Goal: Use online tool/utility: Use online tool/utility

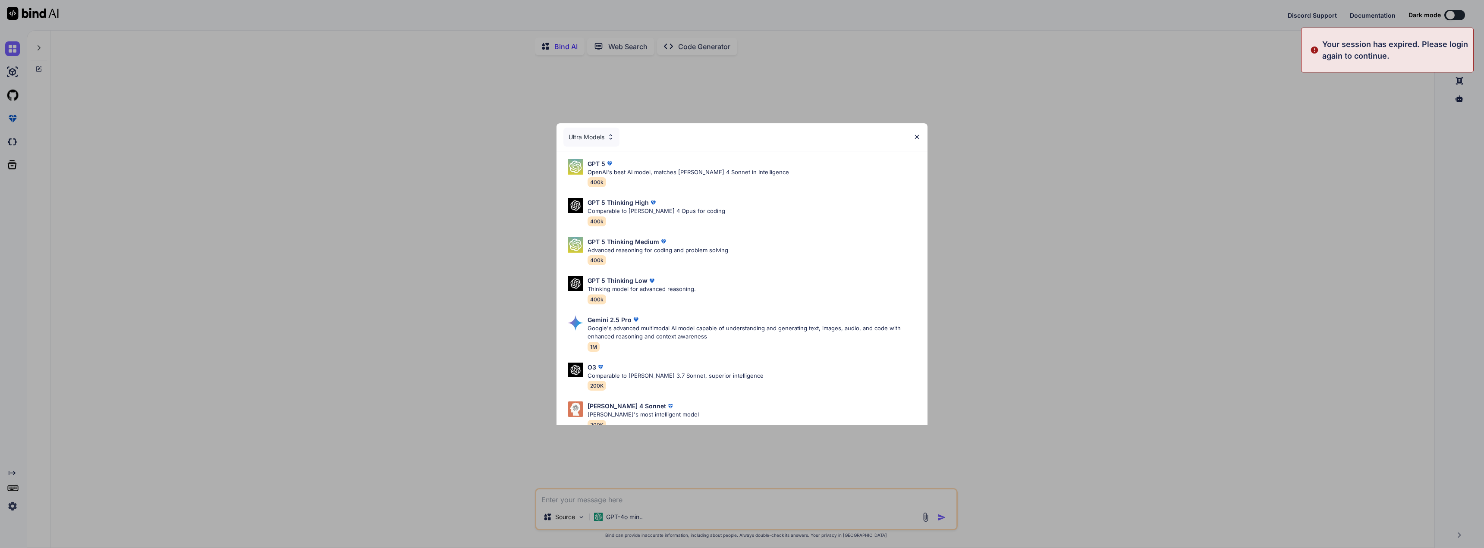
type textarea "x"
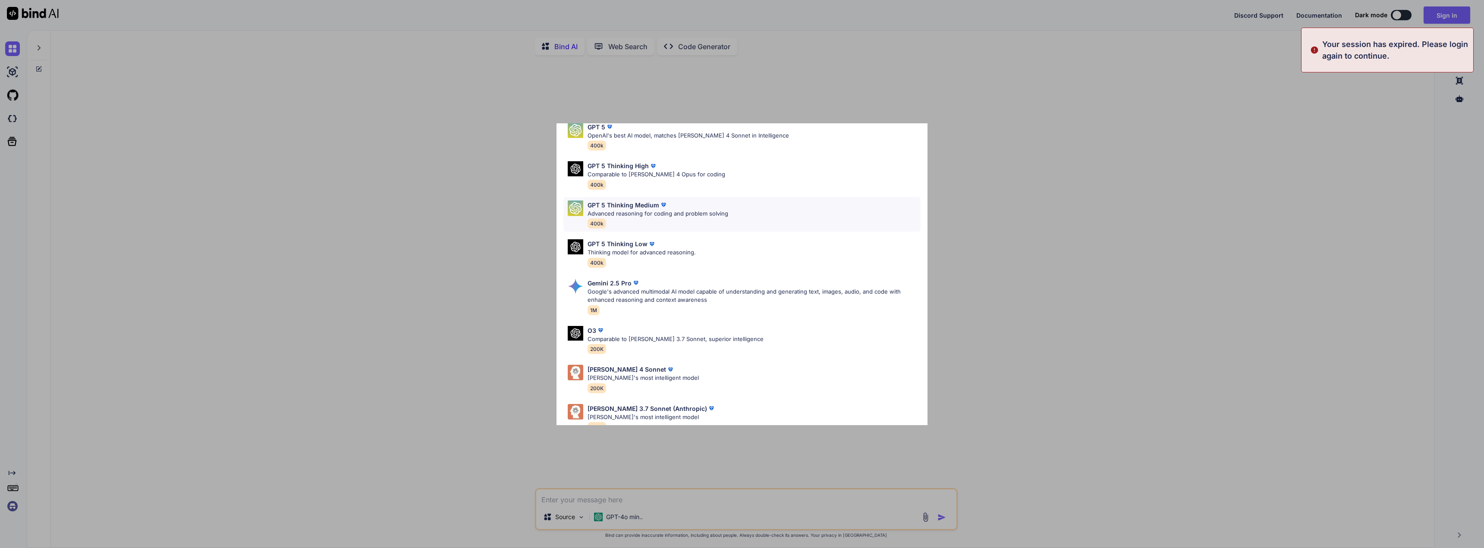
scroll to position [53, 0]
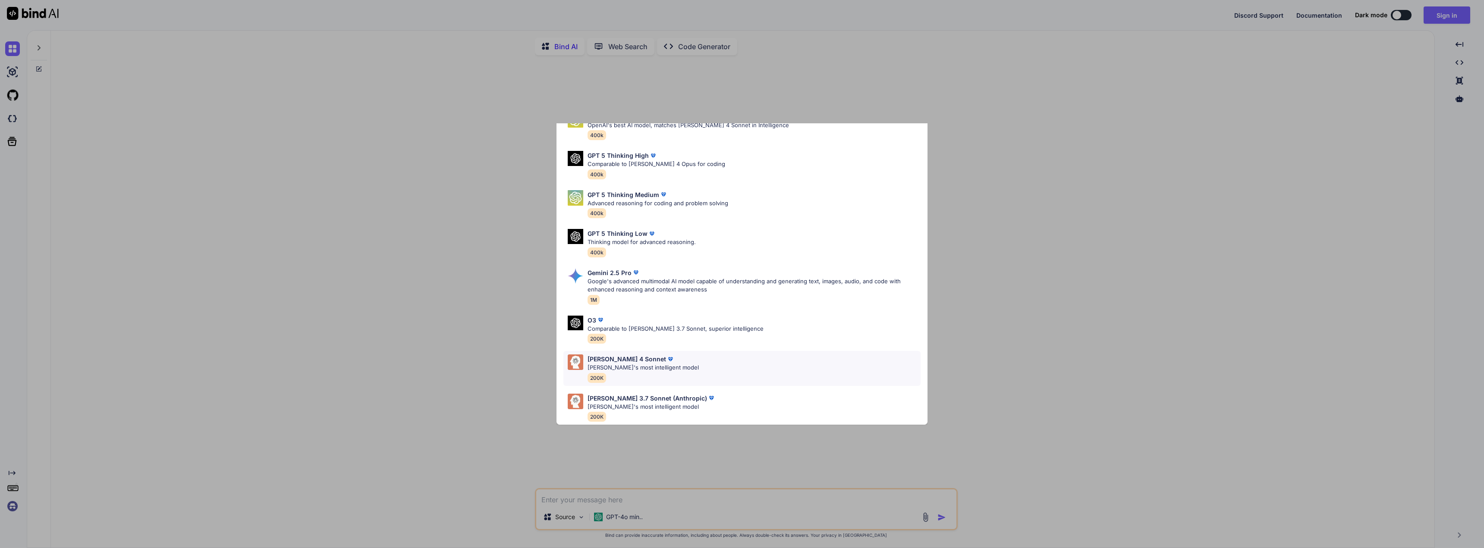
click at [675, 358] on div "Claude 4 Sonnet Claude's most intelligent model 200K" at bounding box center [742, 368] width 357 height 35
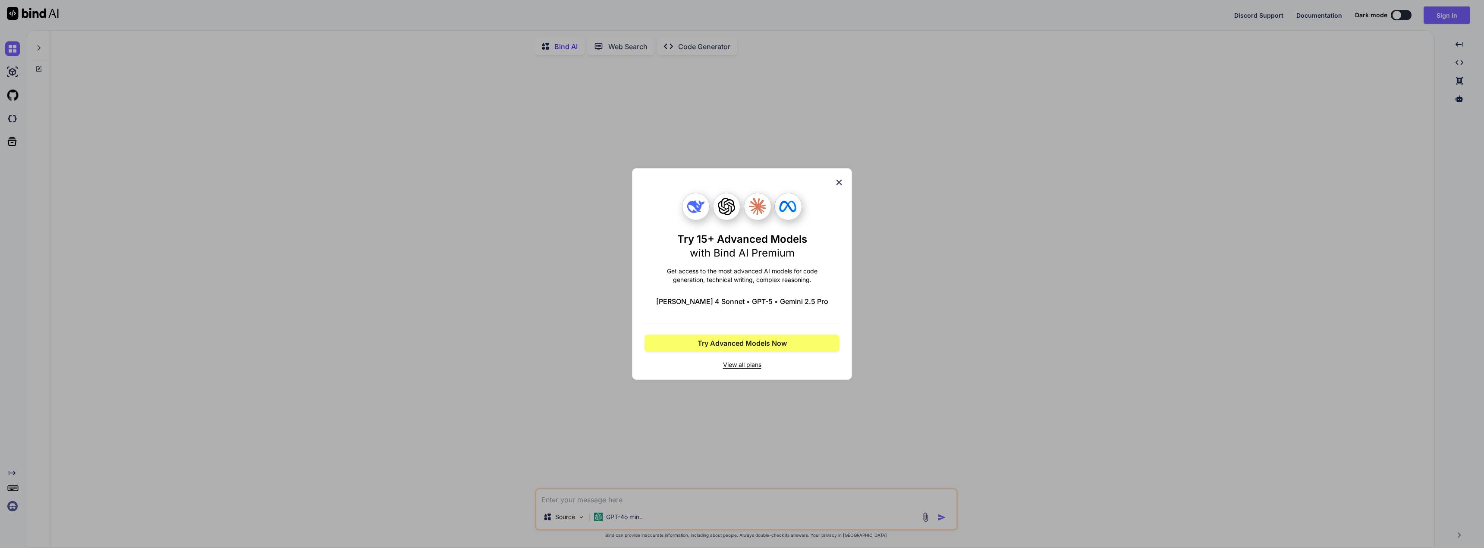
drag, startPoint x: 839, startPoint y: 185, endPoint x: 894, endPoint y: 170, distance: 57.6
click at [841, 183] on icon at bounding box center [838, 182] width 9 height 9
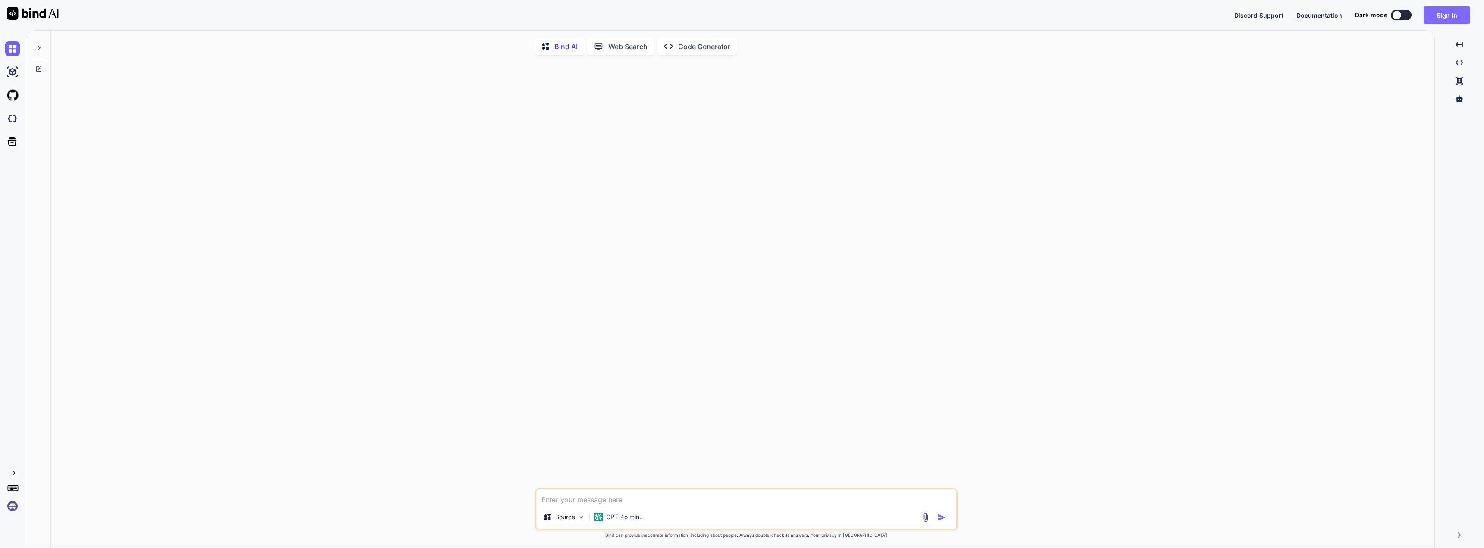
click at [1439, 16] on button "Sign in" at bounding box center [1447, 14] width 47 height 17
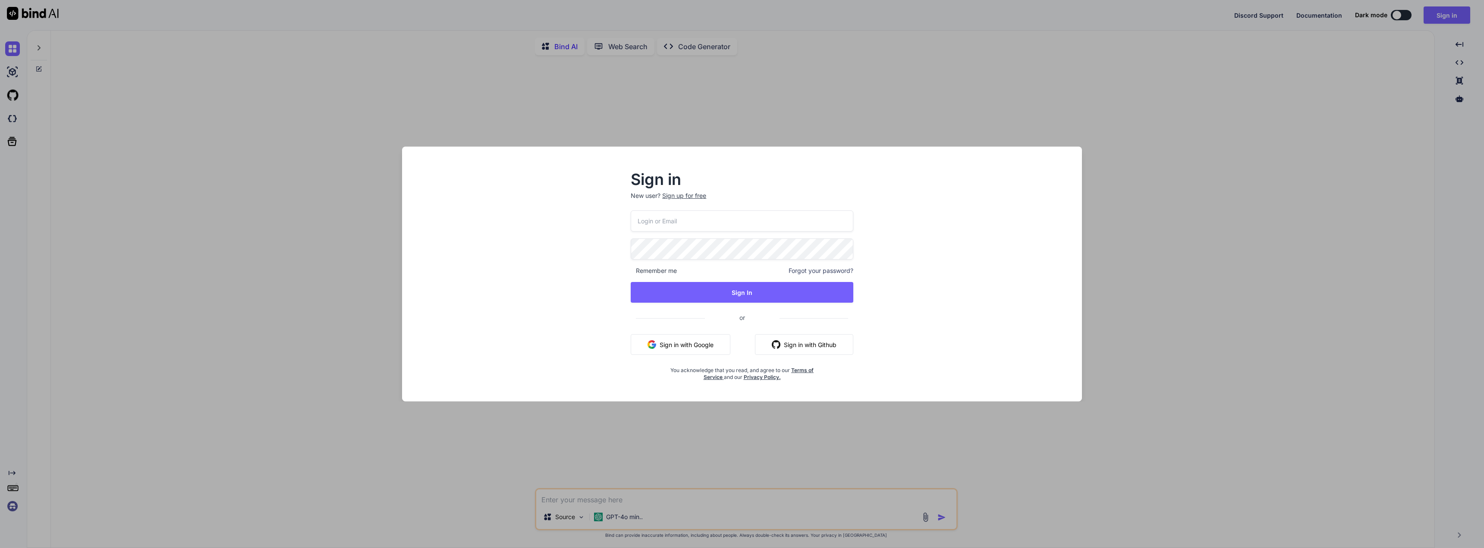
click at [699, 343] on button "Sign in with Google" at bounding box center [681, 344] width 100 height 21
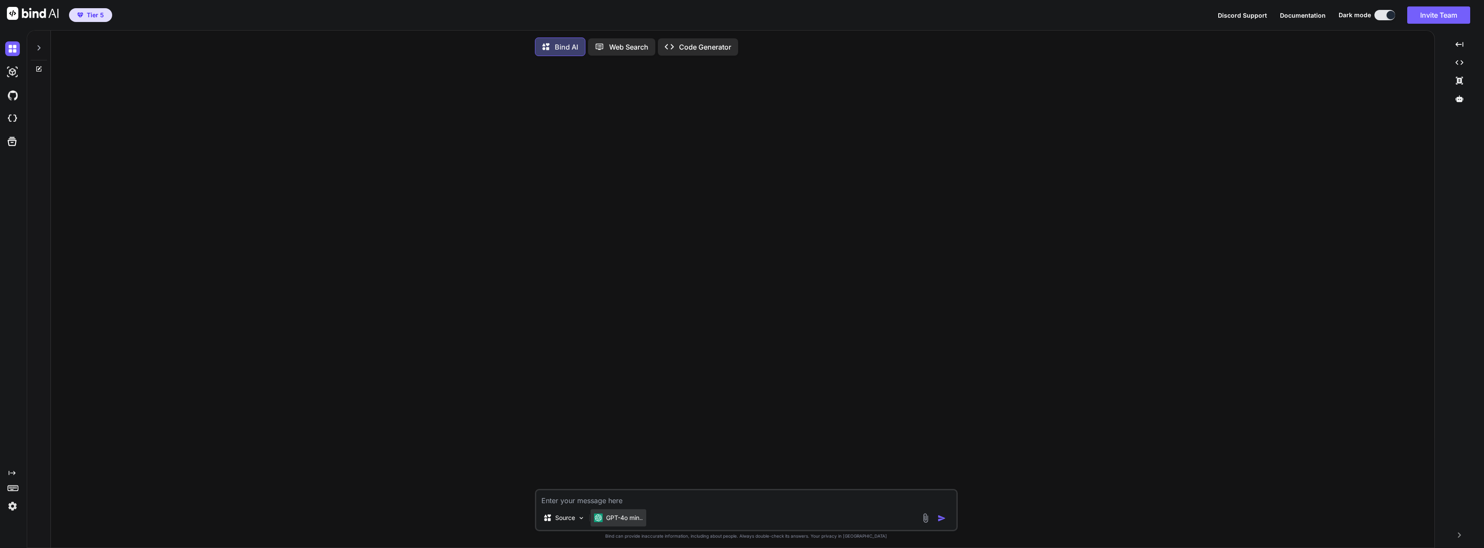
click at [617, 520] on p "GPT-4o min.." at bounding box center [624, 518] width 37 height 9
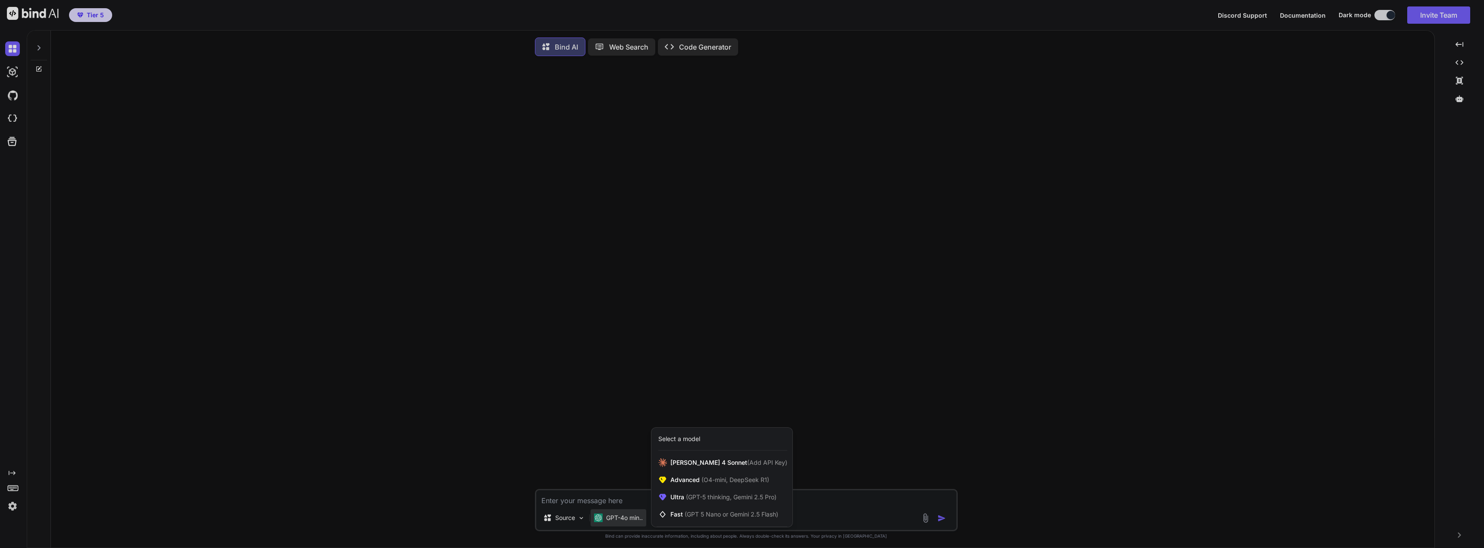
click at [680, 440] on div "Select a model" at bounding box center [679, 439] width 42 height 9
click at [611, 521] on div at bounding box center [742, 274] width 1484 height 548
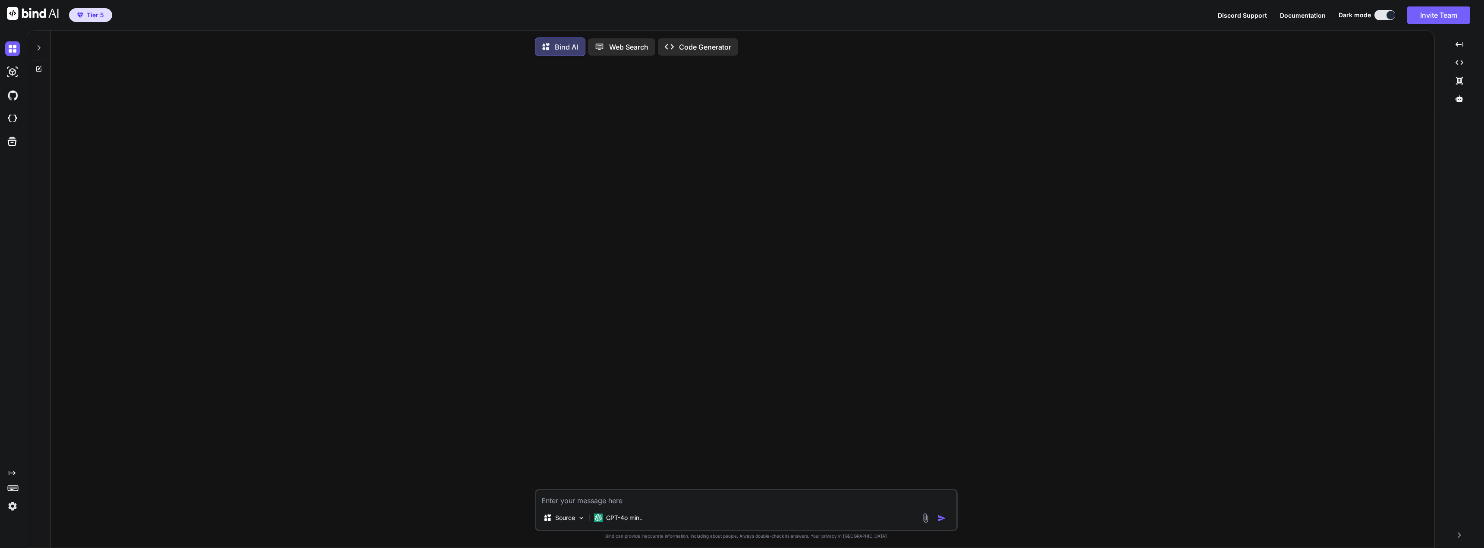
click at [690, 47] on p "Code Generator" at bounding box center [705, 47] width 52 height 10
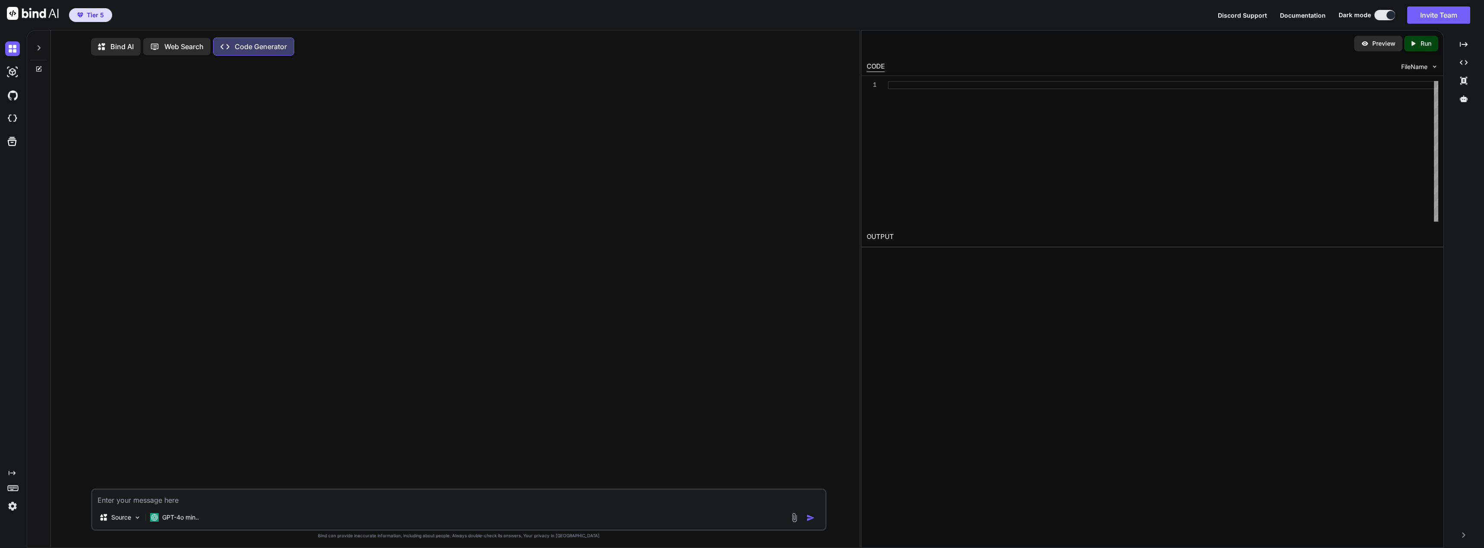
click at [129, 47] on p "Bind AI" at bounding box center [121, 46] width 23 height 10
click at [11, 117] on img at bounding box center [12, 118] width 15 height 15
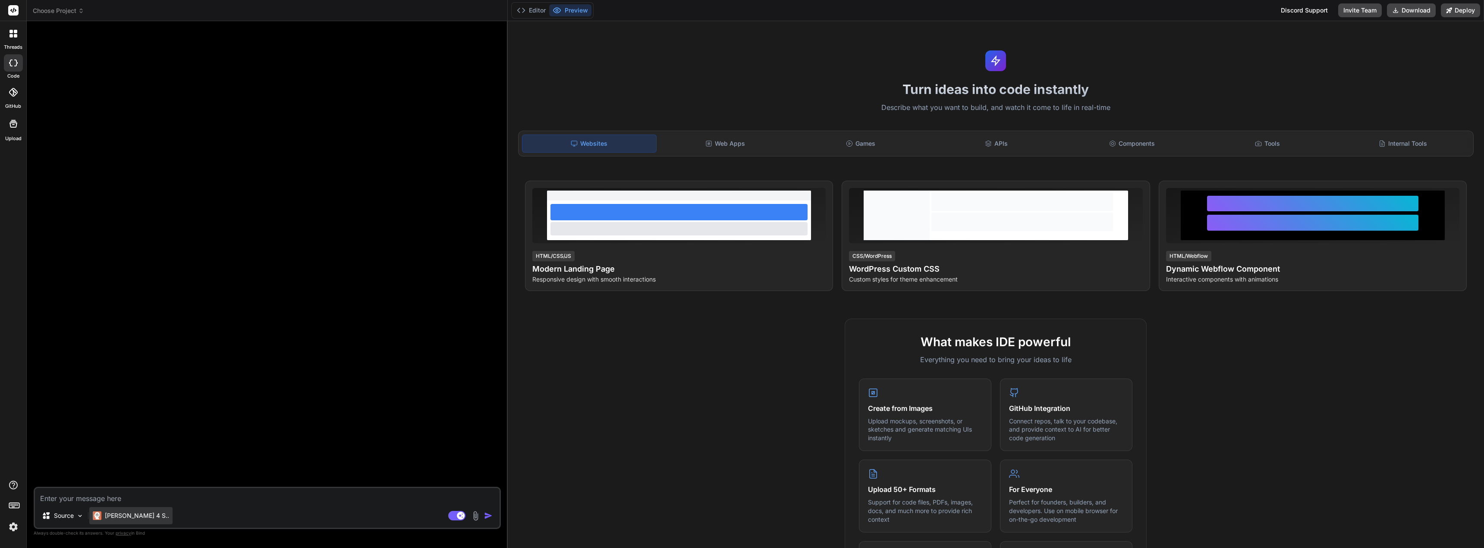
click at [127, 514] on p "[PERSON_NAME] 4 S.." at bounding box center [137, 516] width 64 height 9
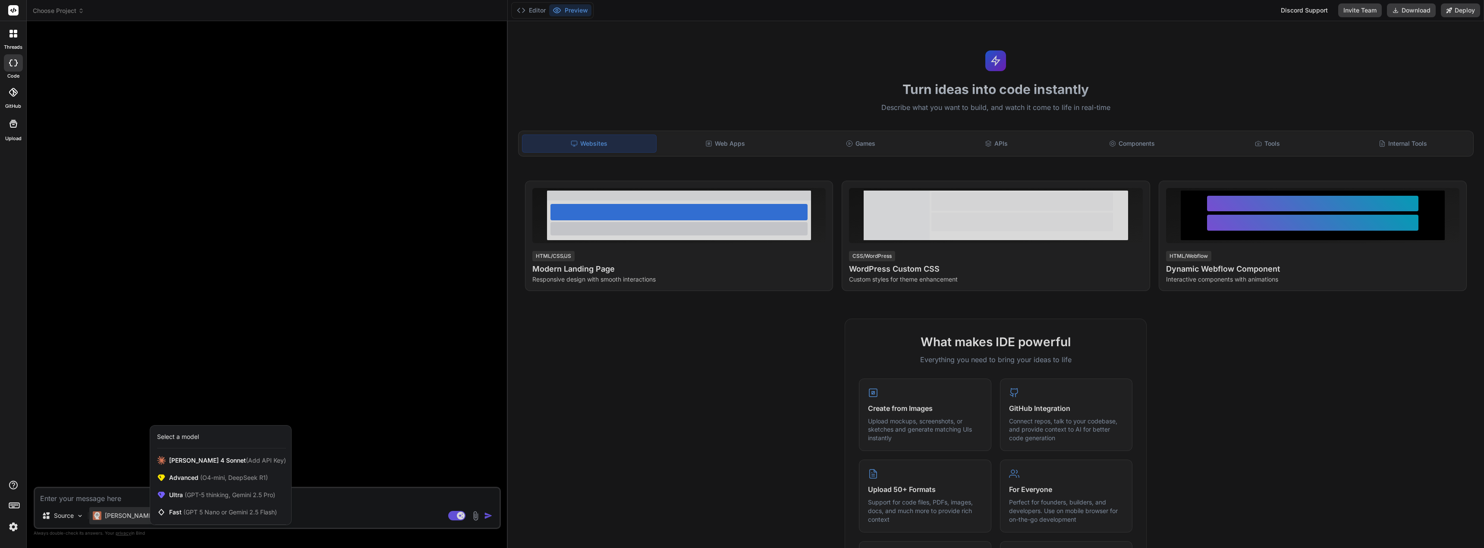
click at [127, 514] on div at bounding box center [742, 274] width 1484 height 548
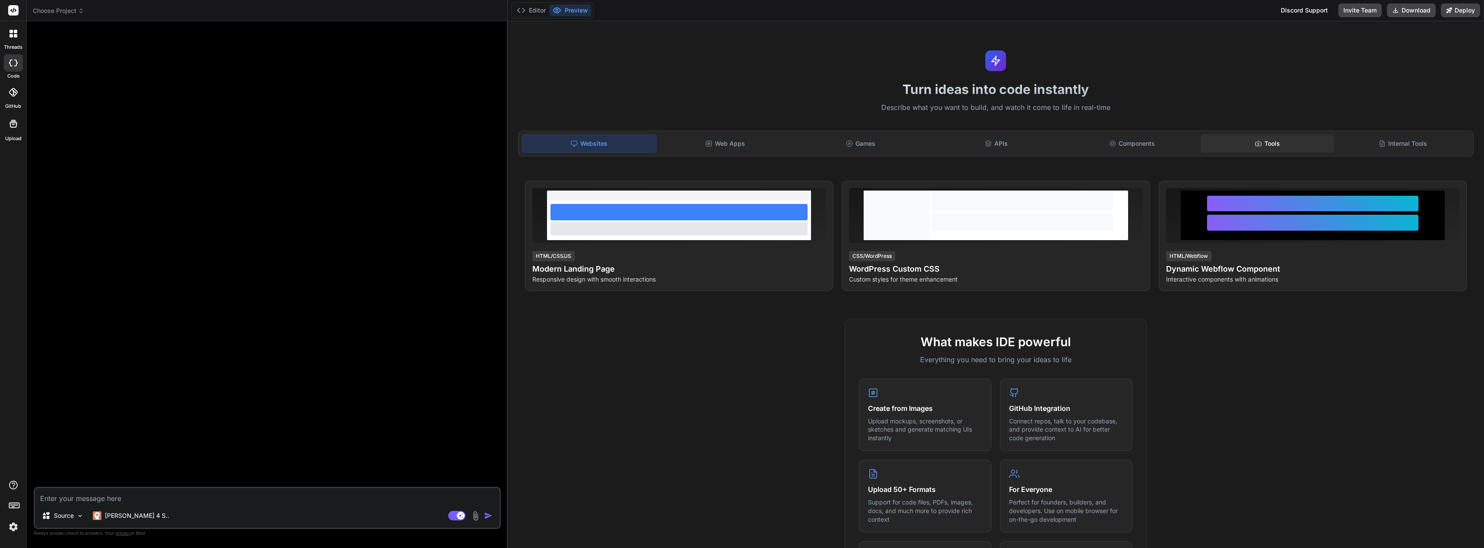
click at [1269, 145] on div "Tools" at bounding box center [1268, 144] width 134 height 18
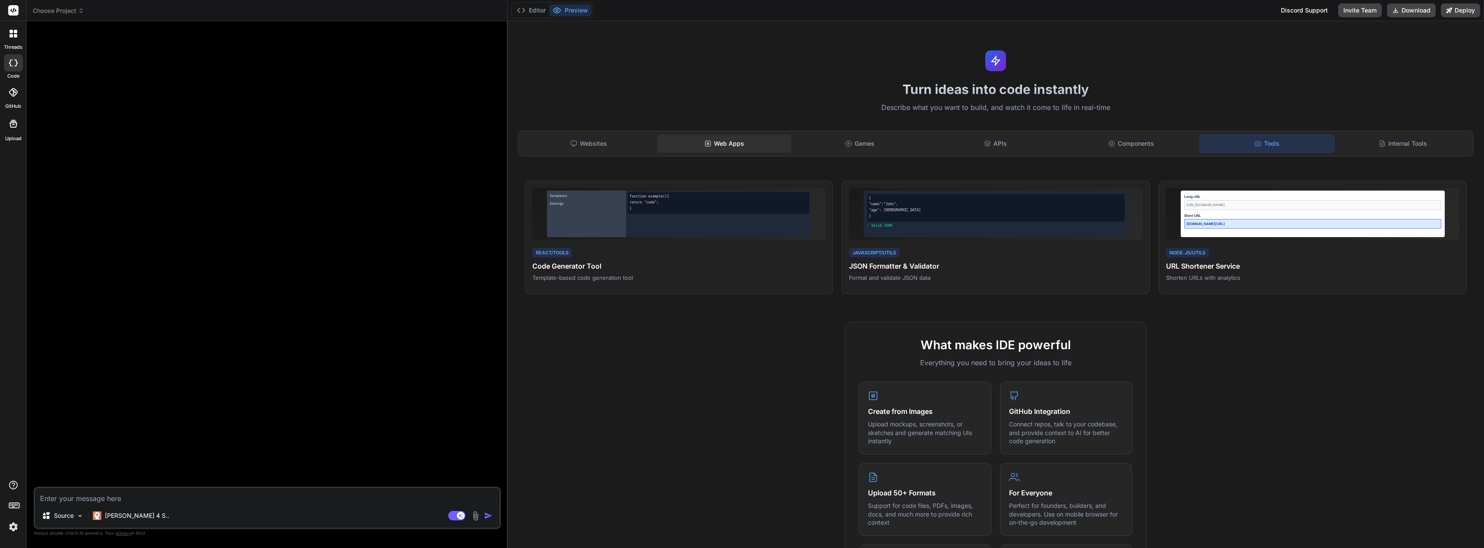
click at [728, 144] on div "Web Apps" at bounding box center [725, 144] width 134 height 18
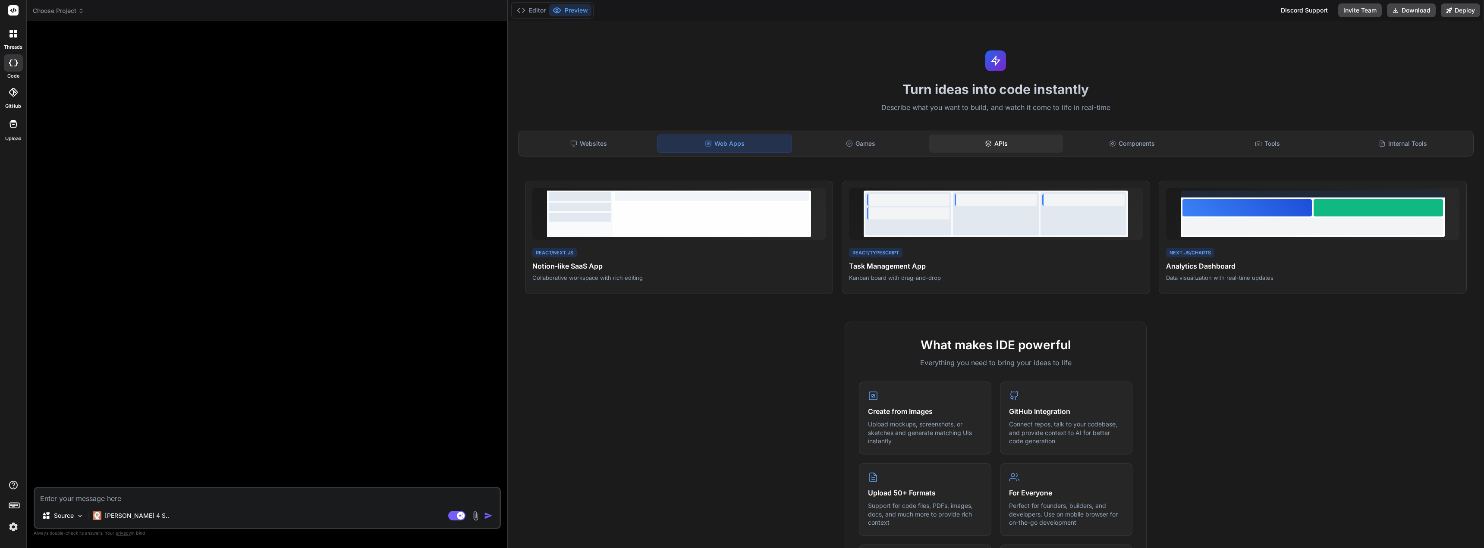
click at [1006, 143] on div "APIs" at bounding box center [996, 144] width 134 height 18
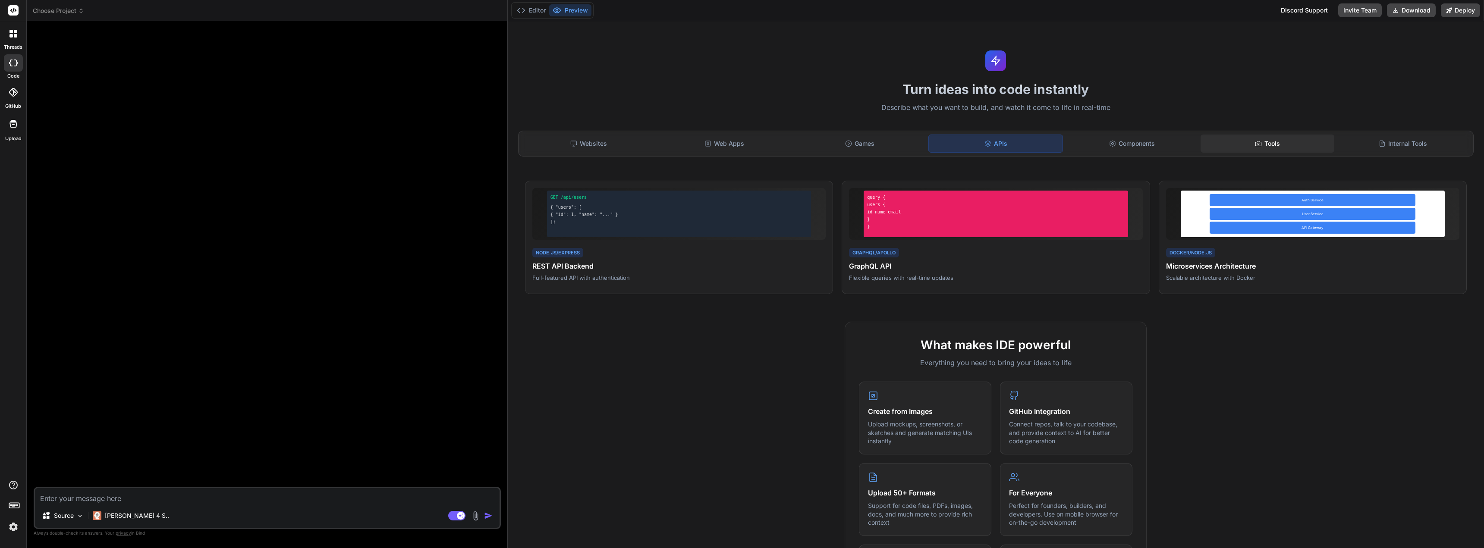
click at [1289, 142] on div "Tools" at bounding box center [1268, 144] width 134 height 18
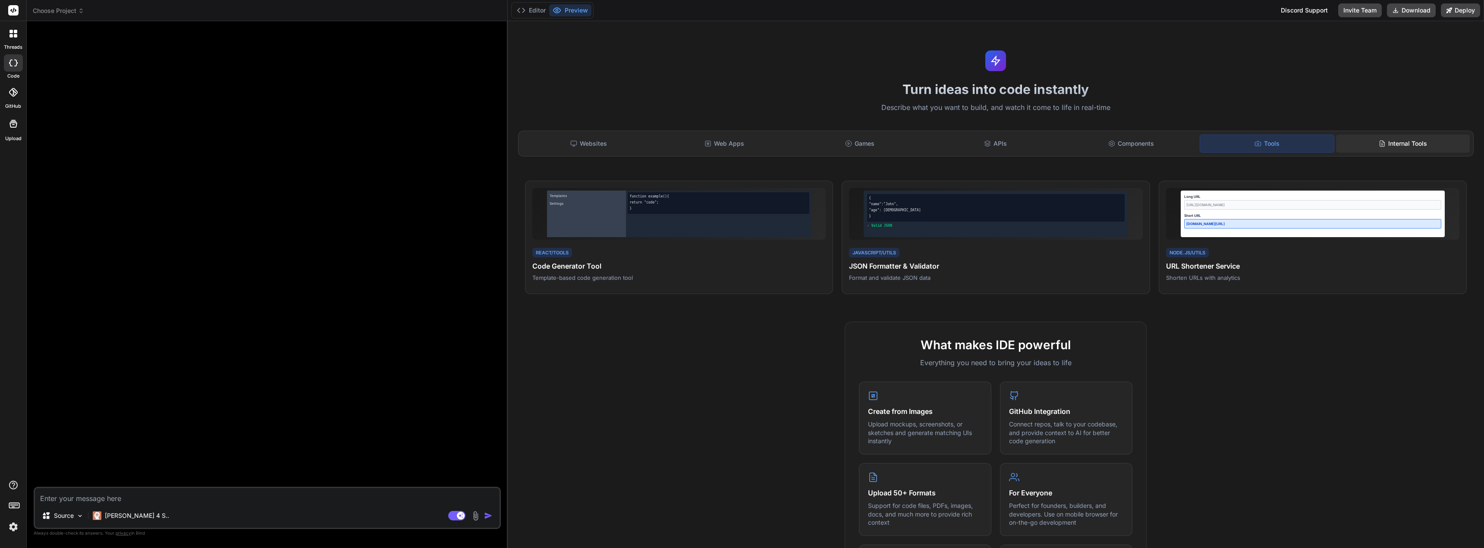
click at [1390, 145] on div "Internal Tools" at bounding box center [1403, 144] width 134 height 18
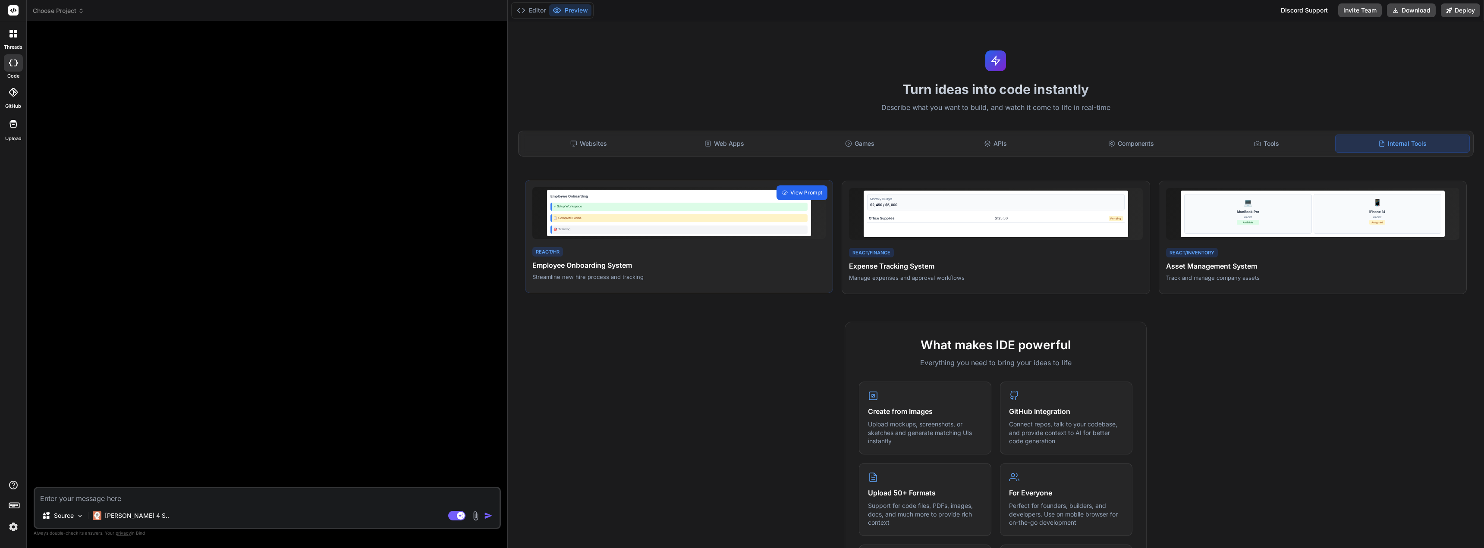
click at [816, 193] on span "View Prompt" at bounding box center [806, 193] width 32 height 8
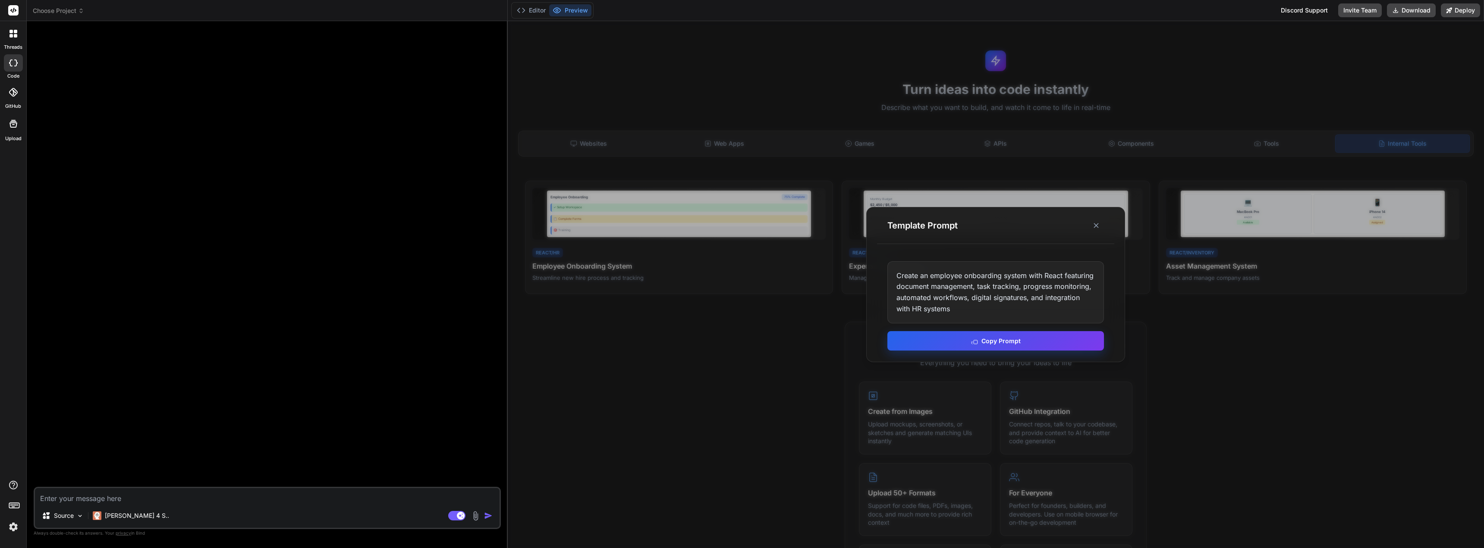
click at [1021, 343] on button "Copy Prompt" at bounding box center [996, 340] width 217 height 19
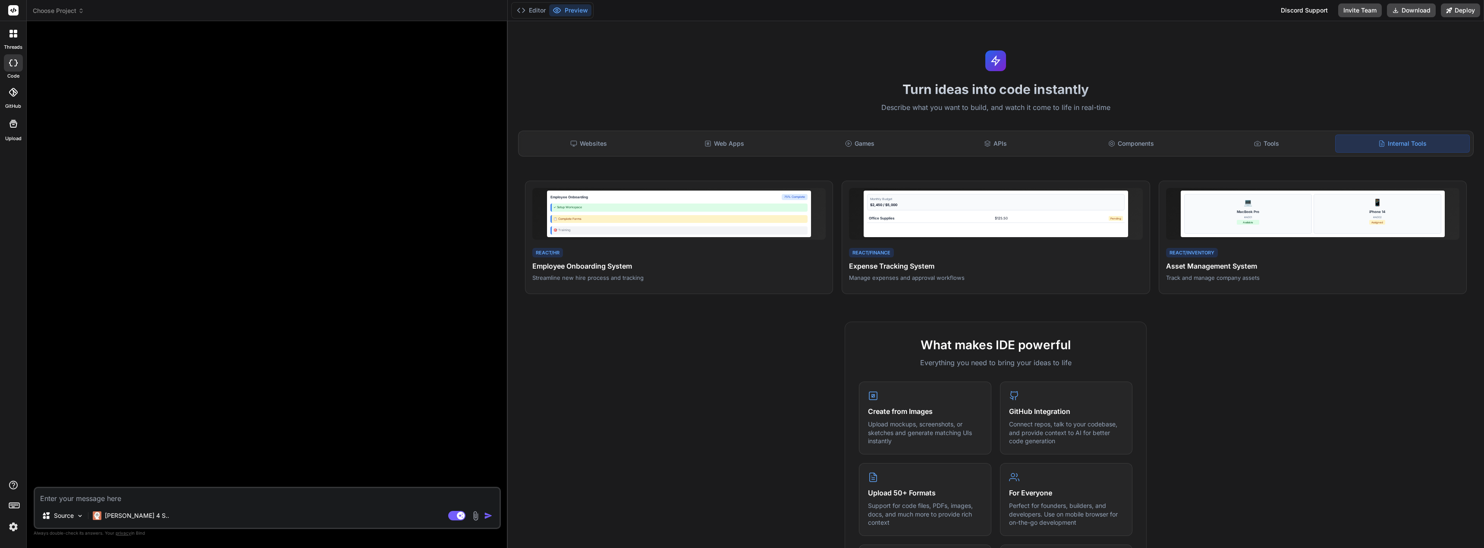
click at [90, 500] on textarea at bounding box center [267, 496] width 465 height 16
paste textarea "Create an employee onboarding system with React featuring document management, …"
type textarea "x"
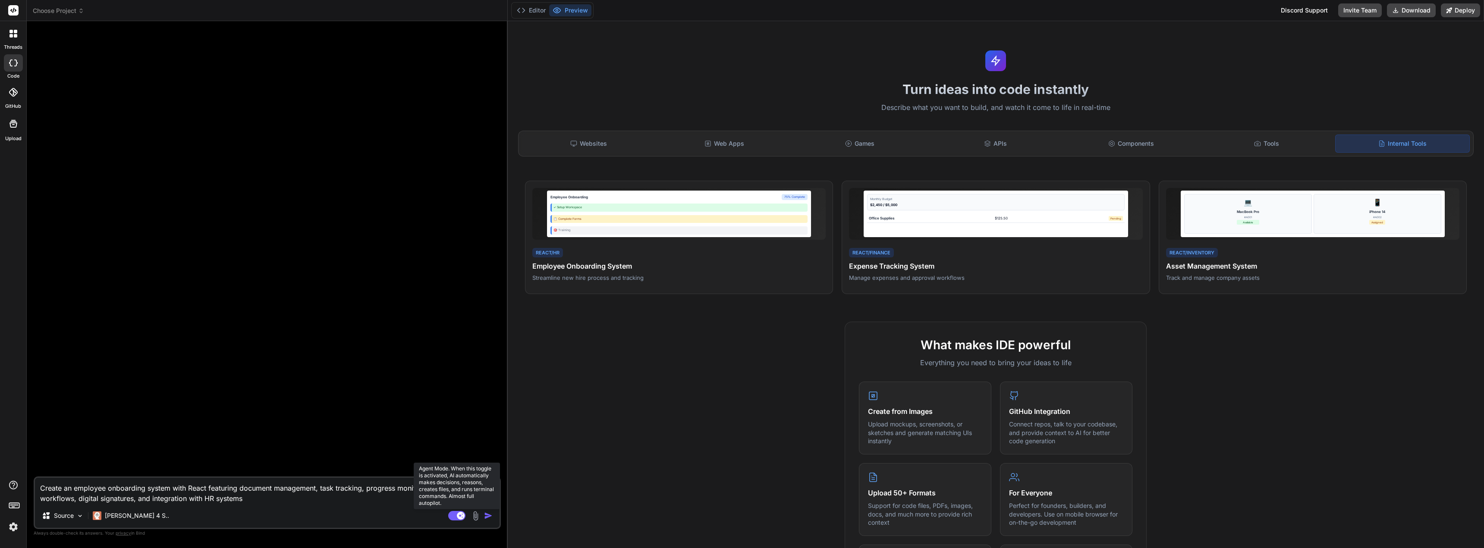
type textarea "Create an employee onboarding system with React featuring document management, …"
click at [457, 514] on rect at bounding box center [461, 516] width 8 height 8
click at [491, 517] on img "button" at bounding box center [488, 516] width 9 height 9
type textarea "x"
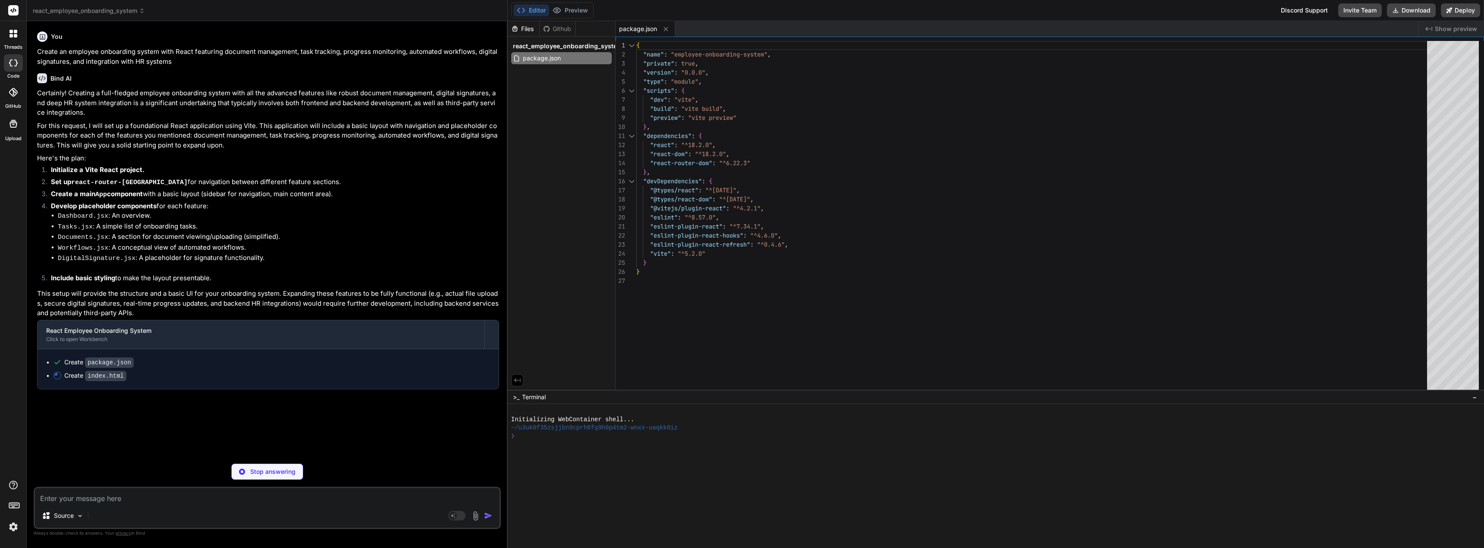
type textarea "x"
type textarea "<script type="module" src="/src/main.jsx"></script> </body> </html>"
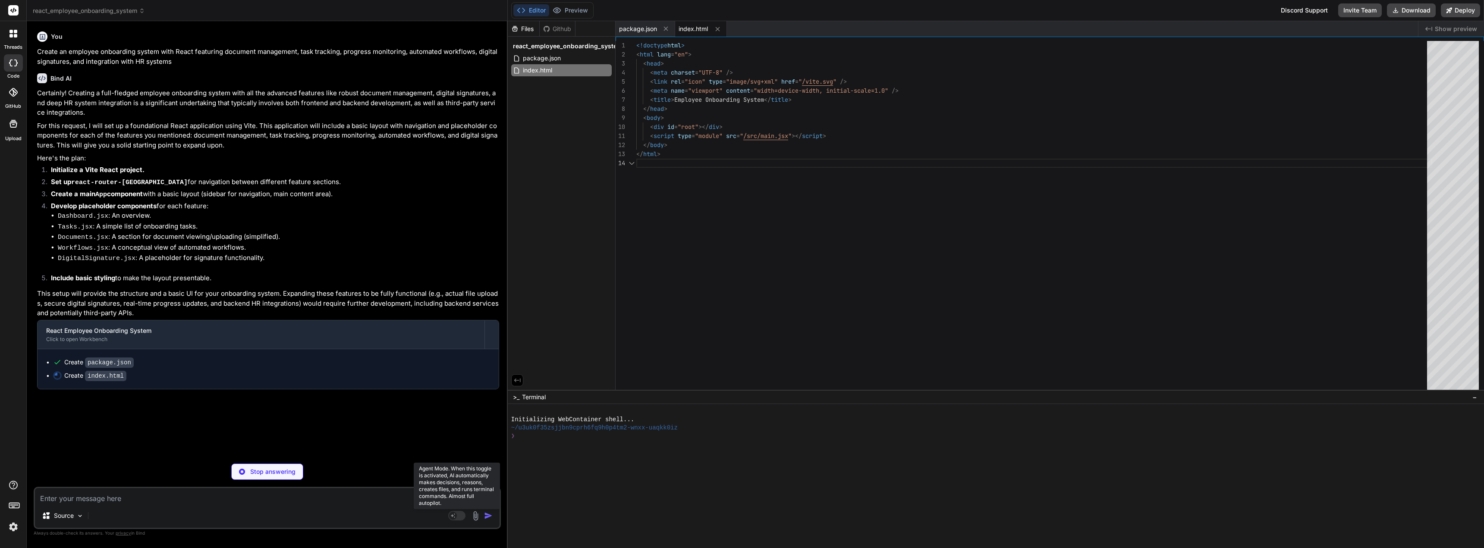
type textarea "x"
type textarea "import { defineConfig } from 'vite' import react from '@vitejs/plugin-react' //…"
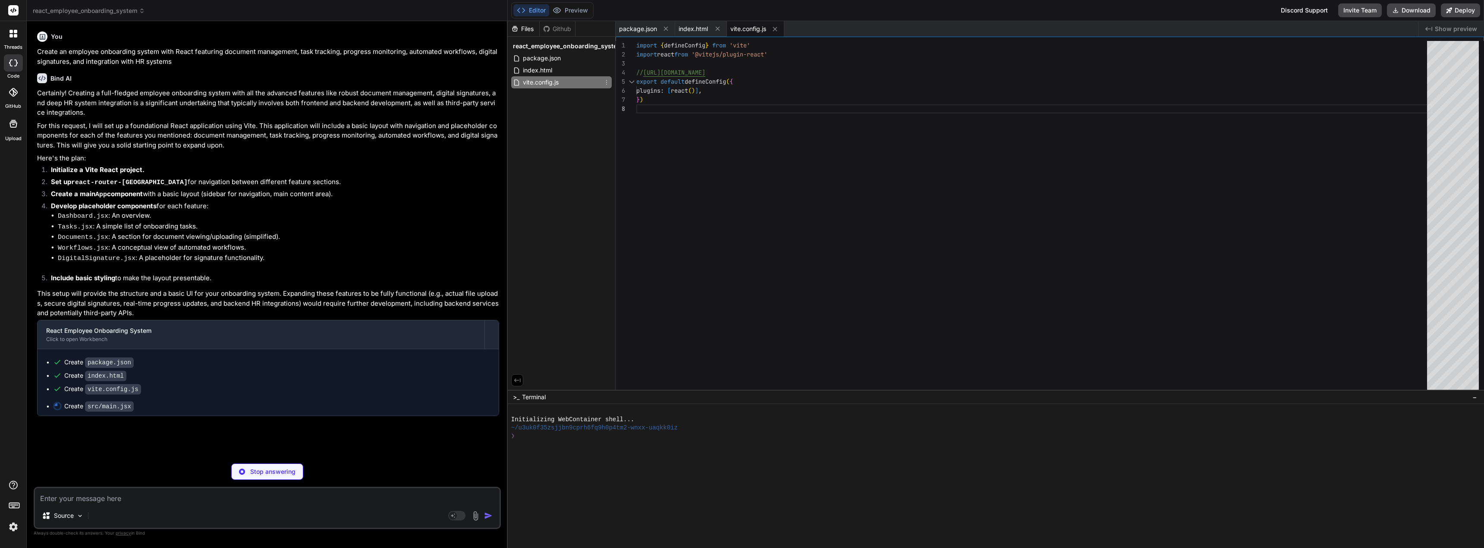
type textarea "x"
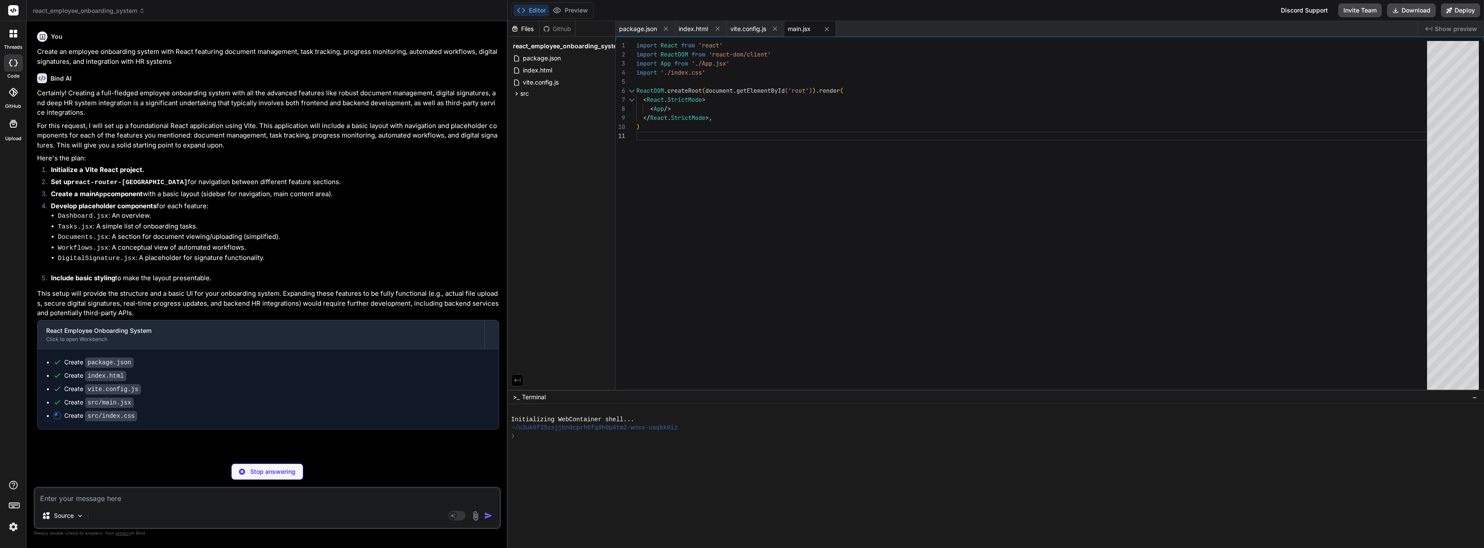
type textarea "x"
type textarea "border-radius: 5px; cursor: pointer; font-size: 1em; transition: background-col…"
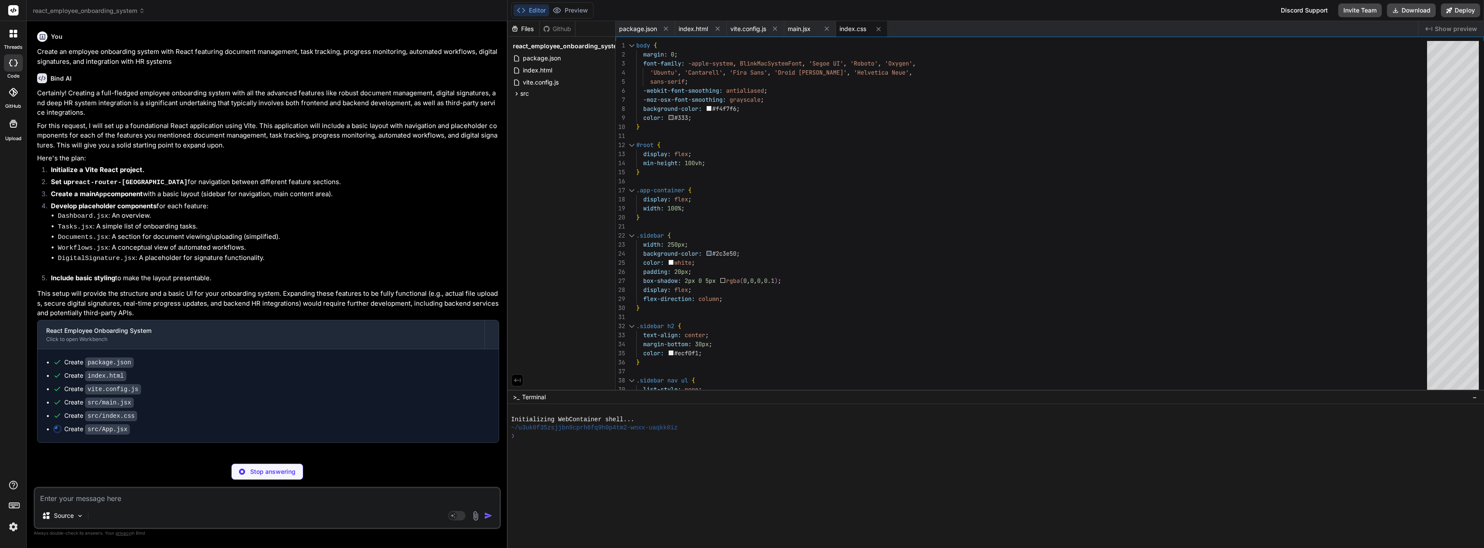
type textarea "x"
type textarea "} export default App;"
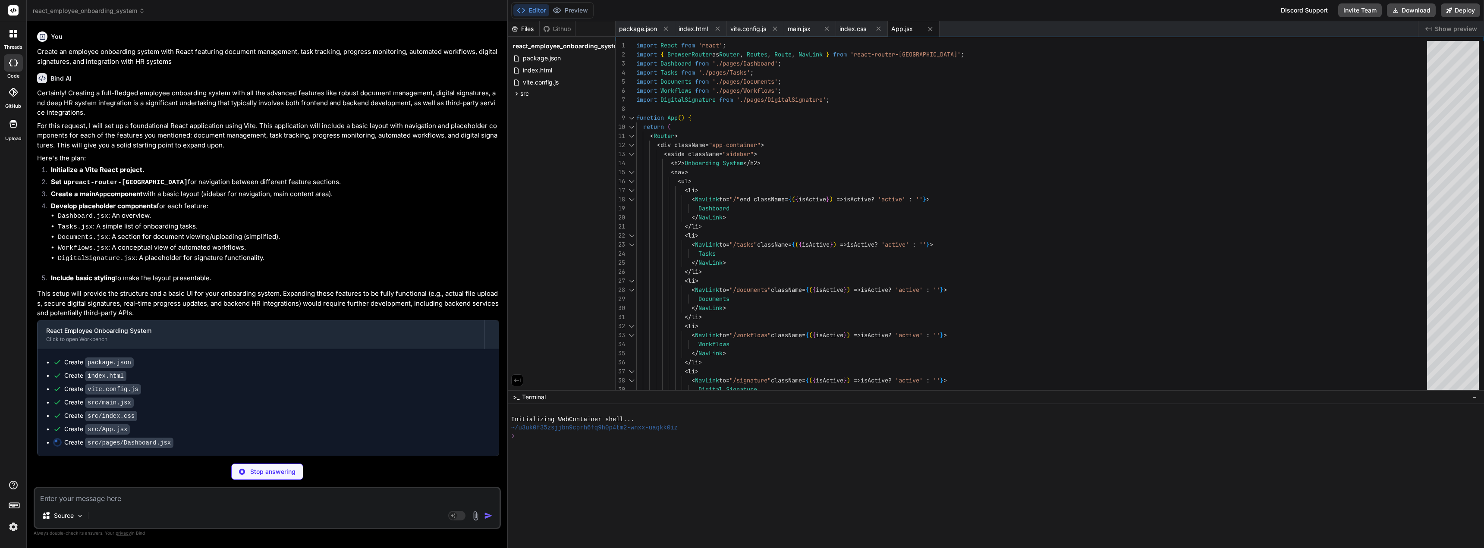
type textarea "x"
type textarea "</div> ); }; export default Dashboard;"
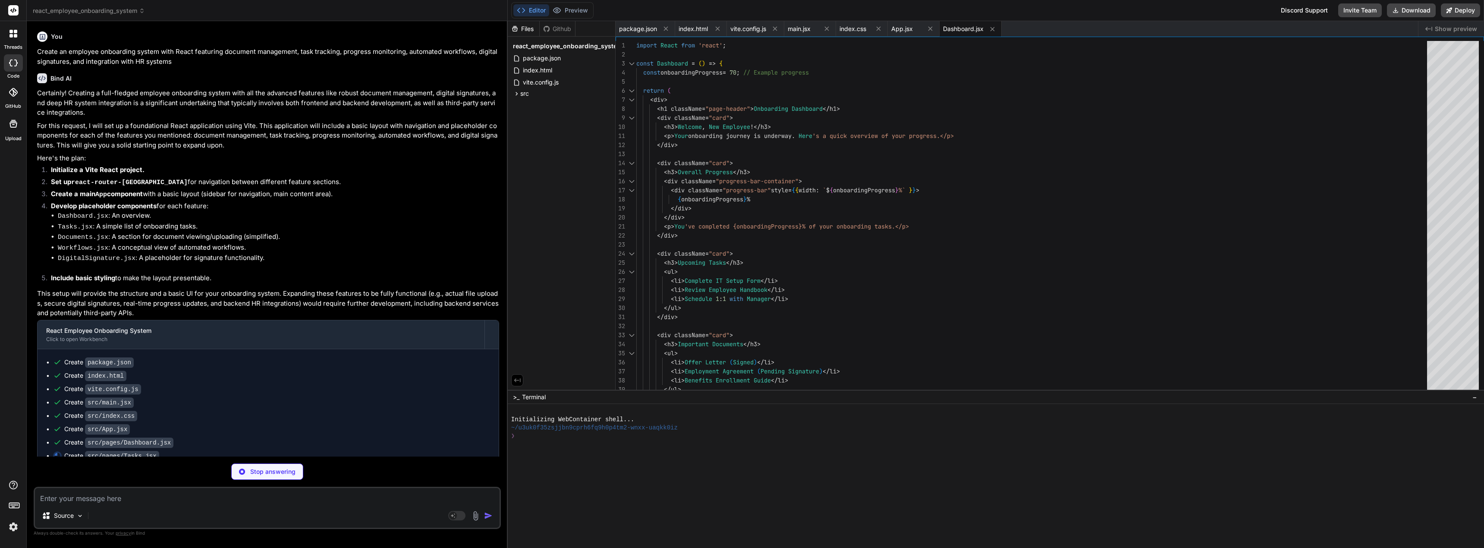
type textarea "x"
type textarea "export default Tasks;"
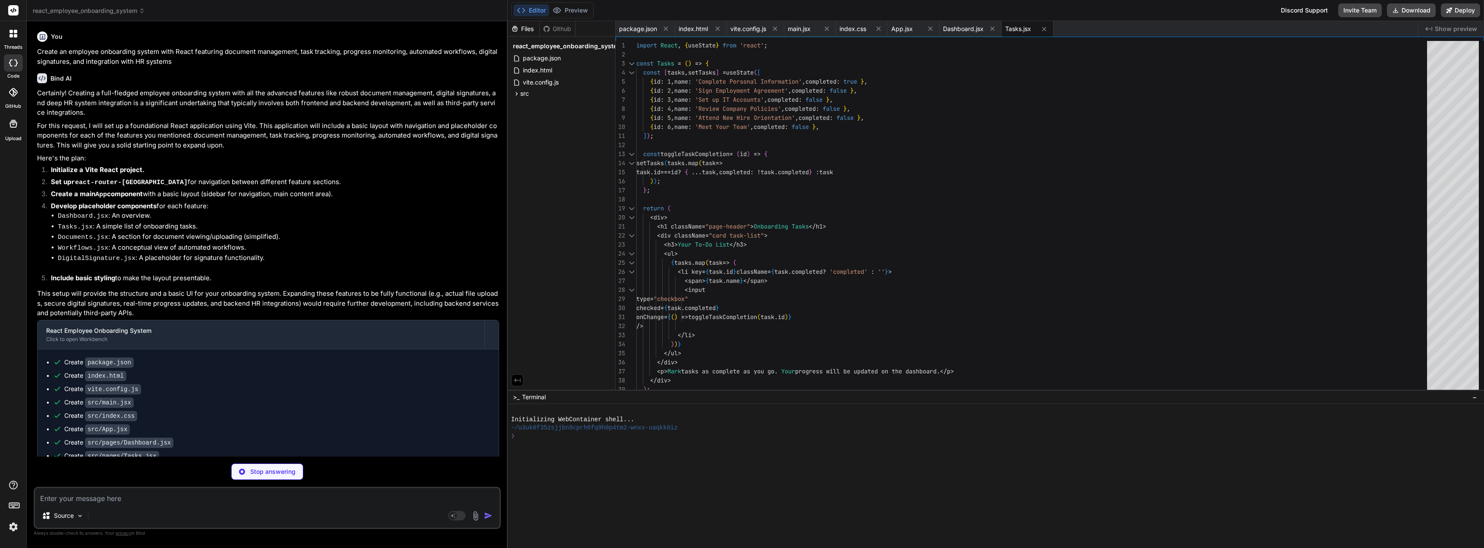
type textarea "x"
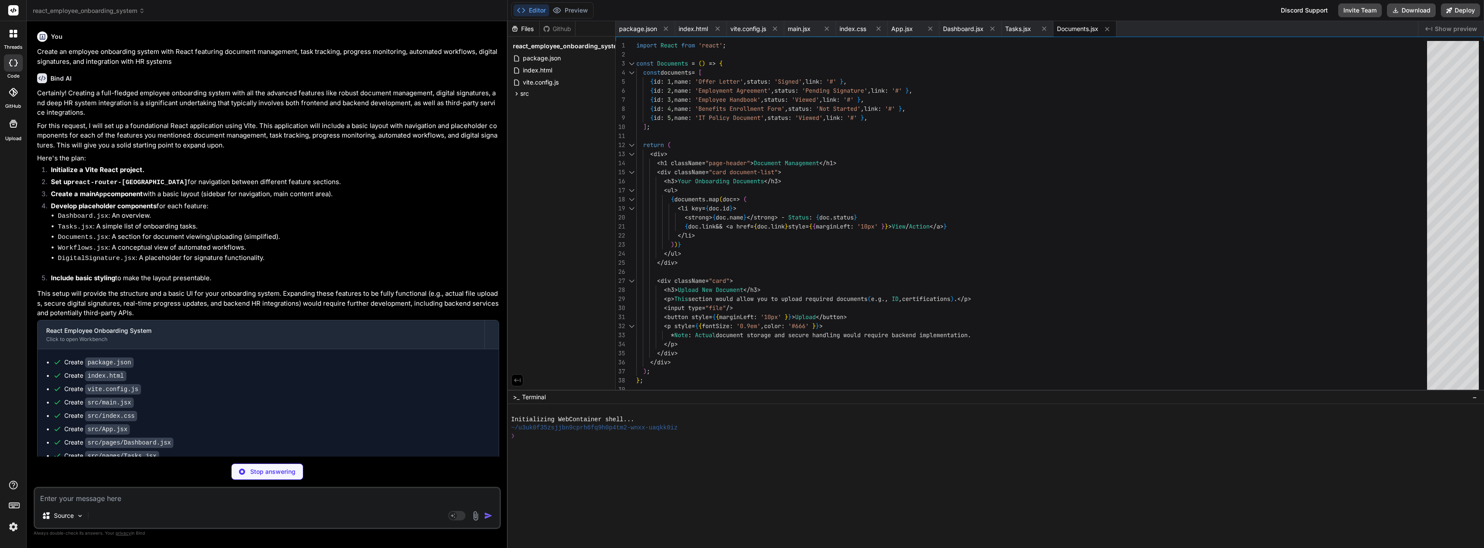
type textarea "x"
type textarea "*Note: Actual workflow automation requires a backend engine to define and execu…"
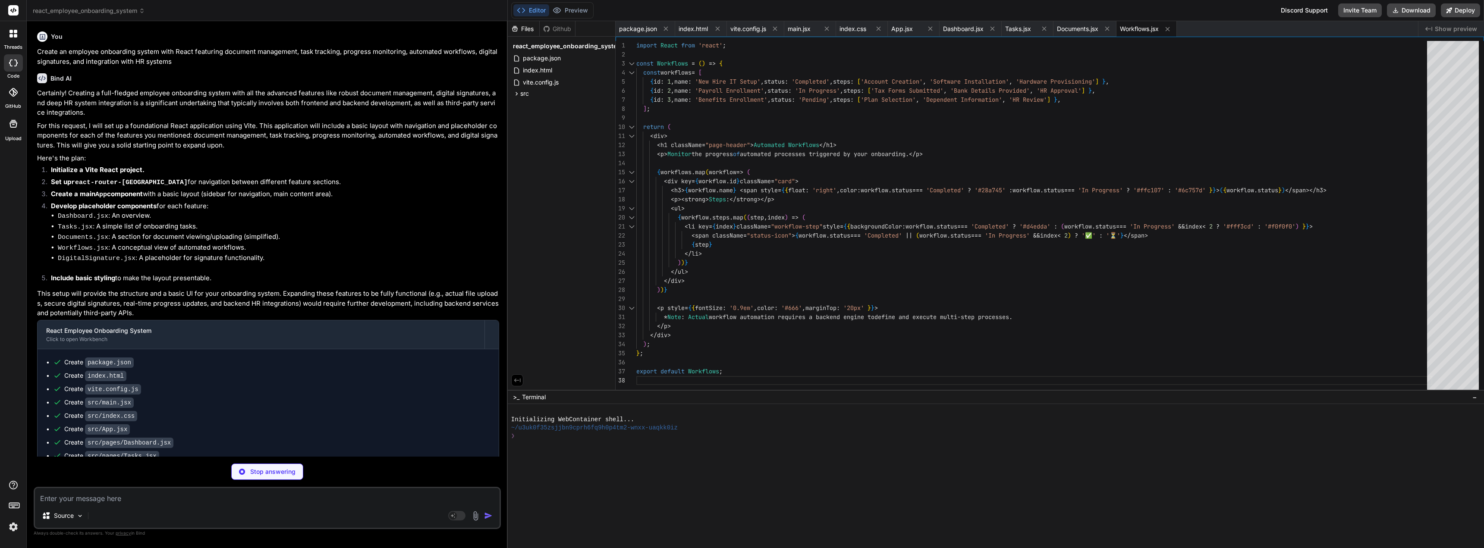
type textarea "x"
type textarea "export default DigitalSignature;"
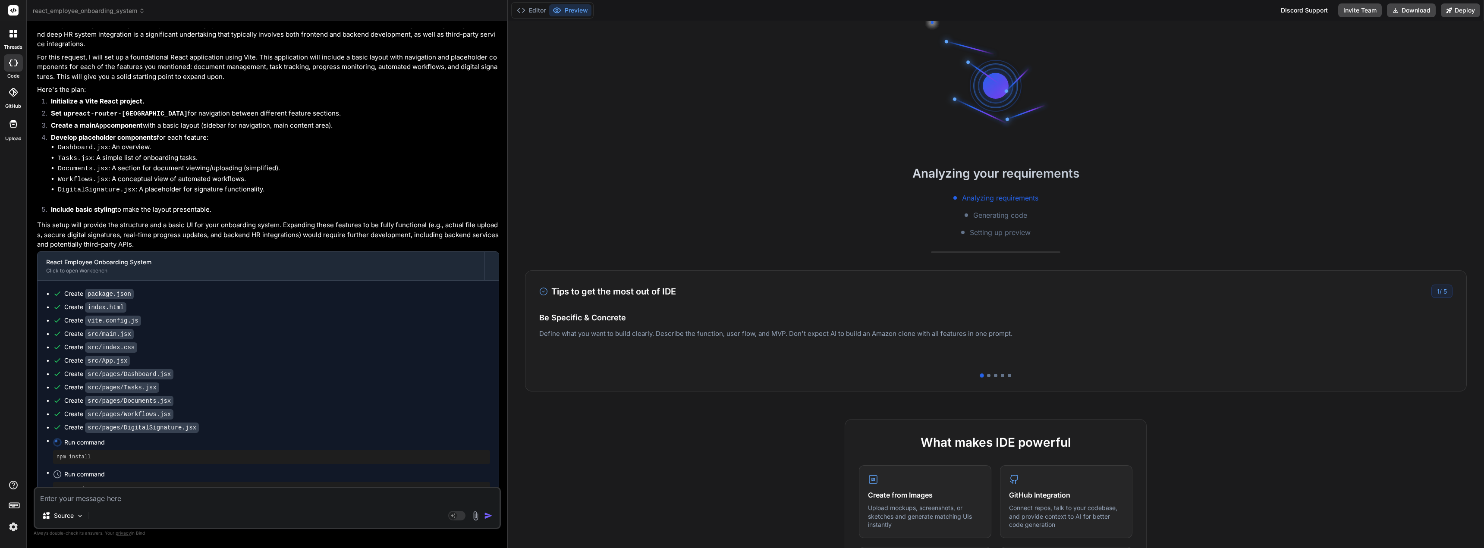
scroll to position [107, 0]
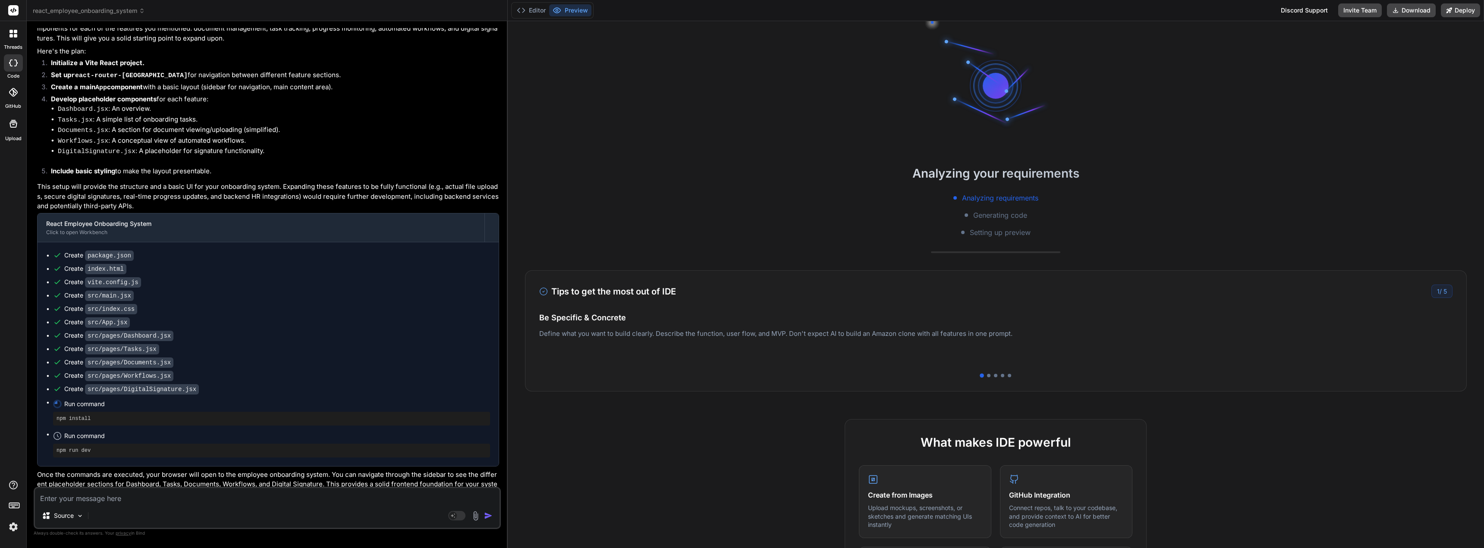
type textarea "x"
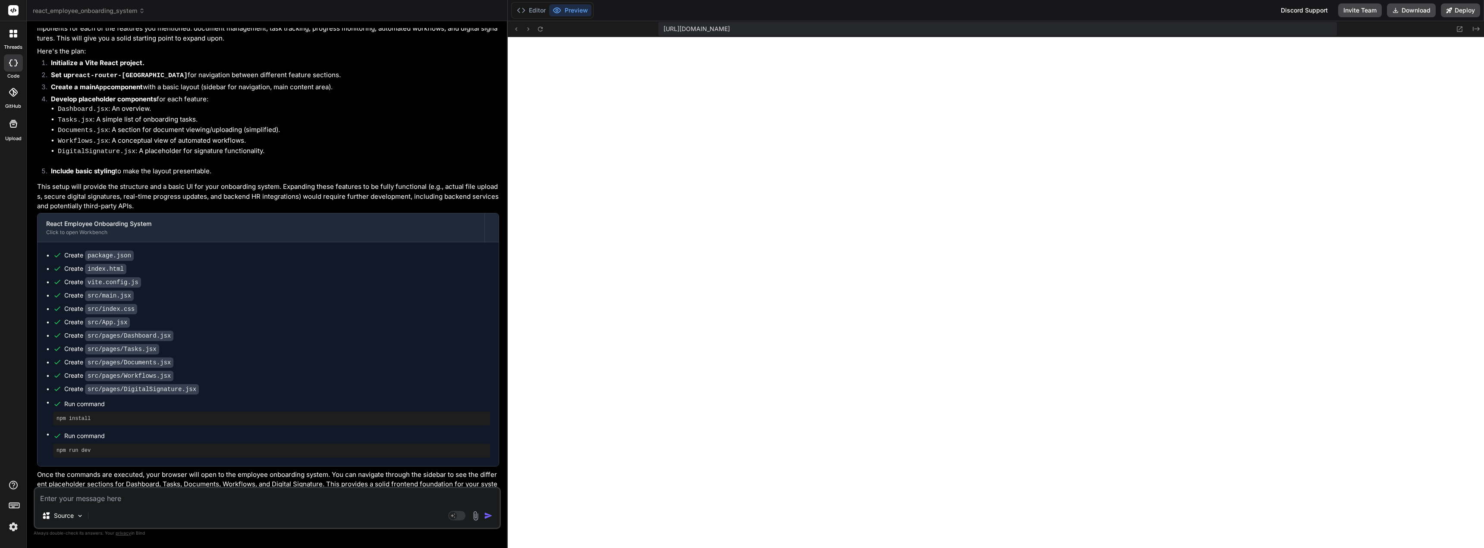
scroll to position [295, 0]
